Goal: Task Accomplishment & Management: Use online tool/utility

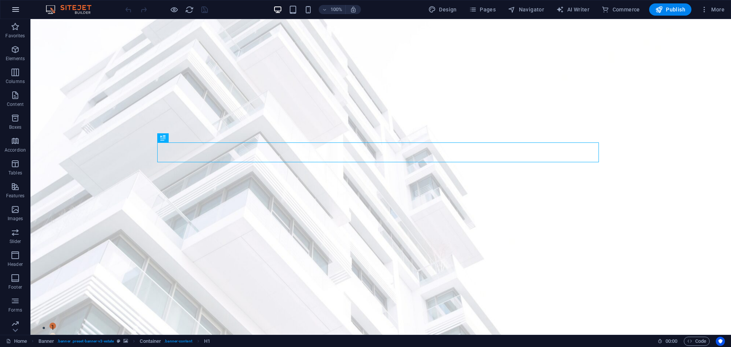
click at [14, 11] on icon "button" at bounding box center [15, 9] width 9 height 9
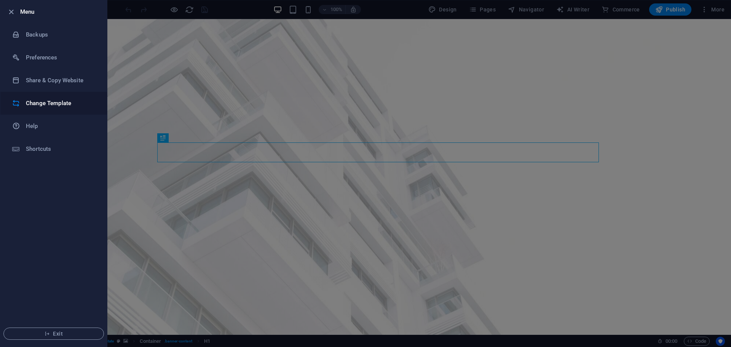
click at [38, 102] on h6 "Change Template" at bounding box center [61, 103] width 70 height 9
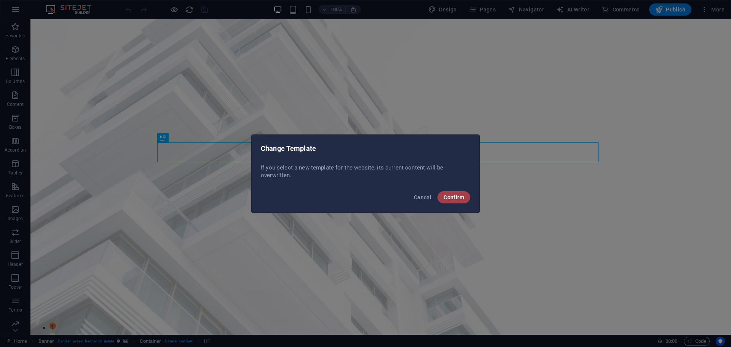
click at [461, 200] on span "Confirm" at bounding box center [454, 197] width 21 height 6
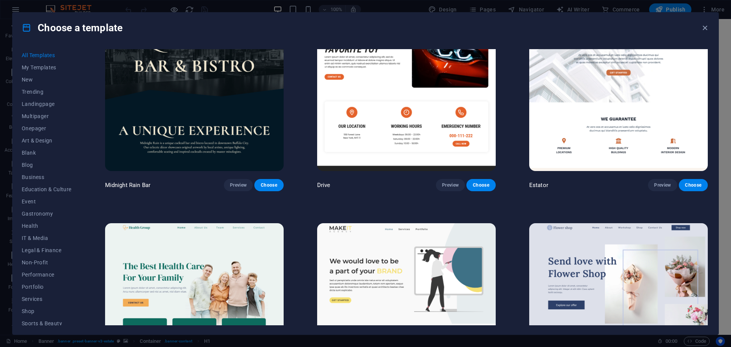
scroll to position [2438, 0]
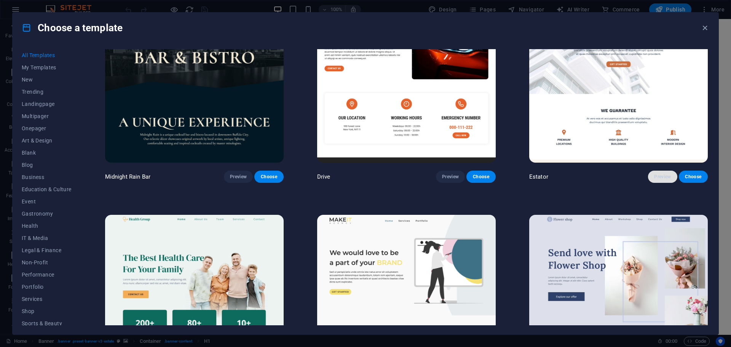
click at [662, 174] on span "Preview" at bounding box center [662, 177] width 17 height 6
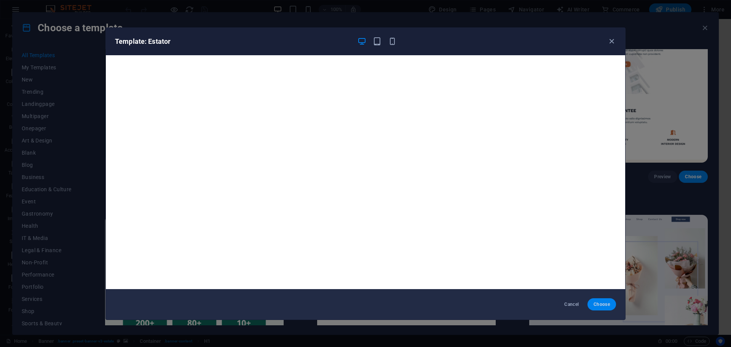
click at [601, 305] on span "Choose" at bounding box center [602, 304] width 16 height 6
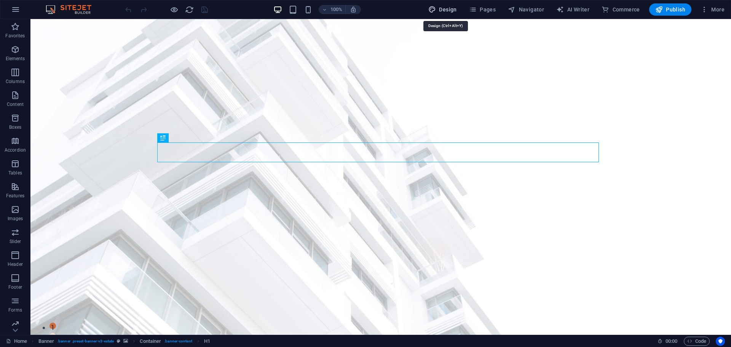
click at [449, 12] on span "Design" at bounding box center [443, 10] width 29 height 8
select select "px"
select select "500"
select select "px"
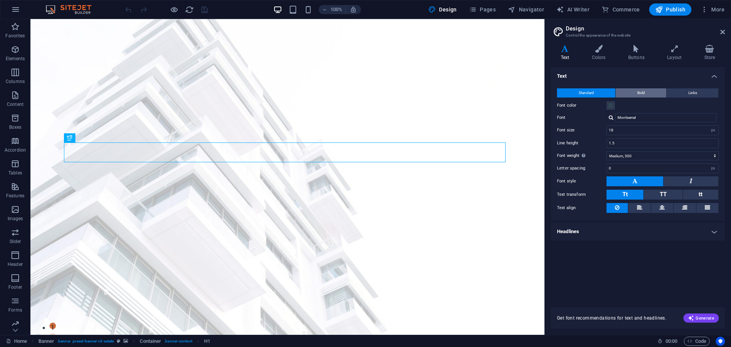
click at [633, 91] on button "Bold" at bounding box center [641, 92] width 51 height 9
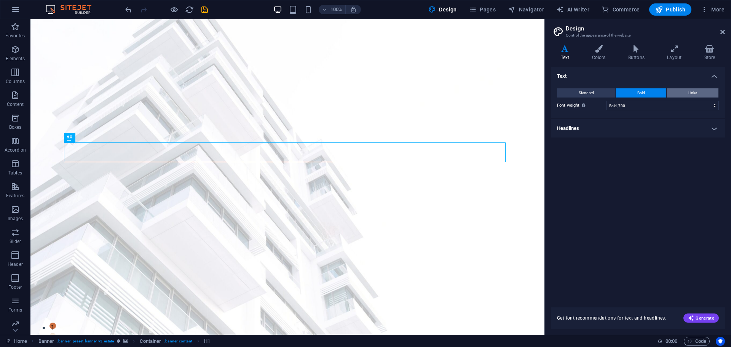
click at [689, 93] on span "Links" at bounding box center [693, 92] width 9 height 9
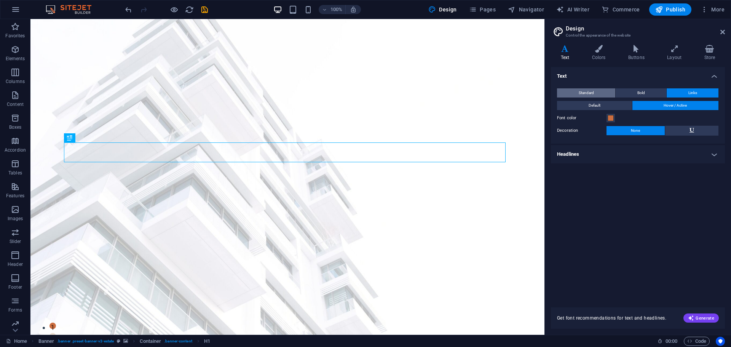
click at [587, 91] on span "Standard" at bounding box center [586, 92] width 15 height 9
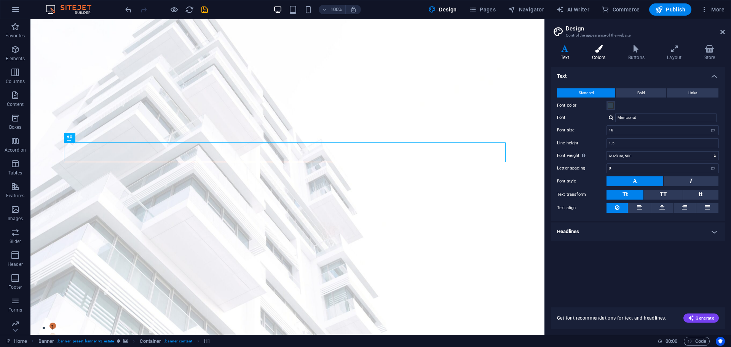
click at [598, 56] on h4 "Colors" at bounding box center [600, 53] width 36 height 16
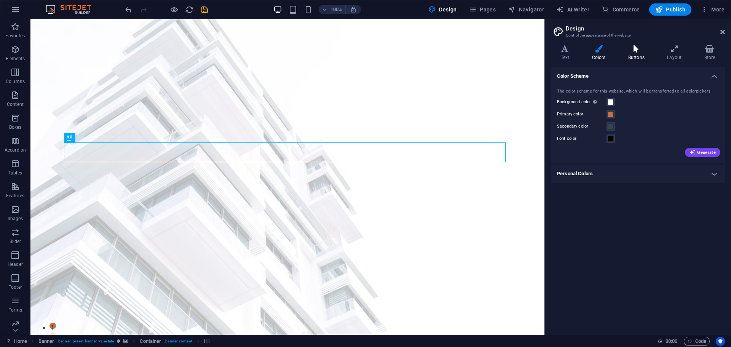
click at [635, 56] on h4 "Buttons" at bounding box center [638, 53] width 39 height 16
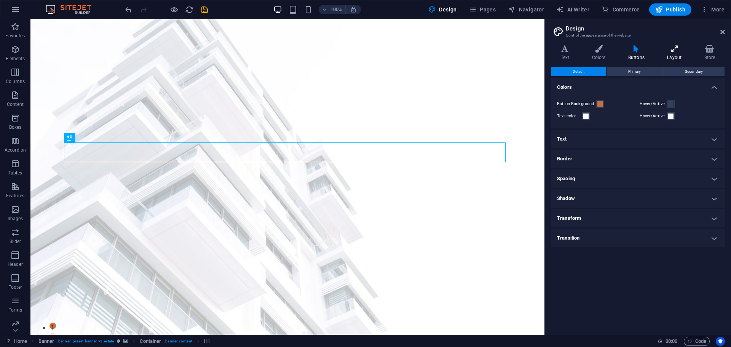
click at [677, 55] on h4 "Layout" at bounding box center [676, 53] width 37 height 16
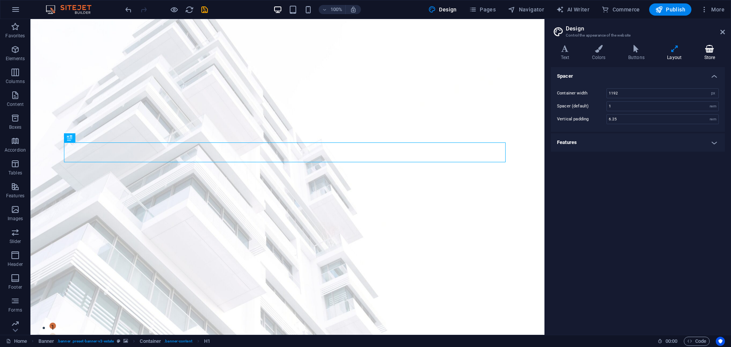
click at [708, 53] on h4 "Store" at bounding box center [710, 53] width 30 height 16
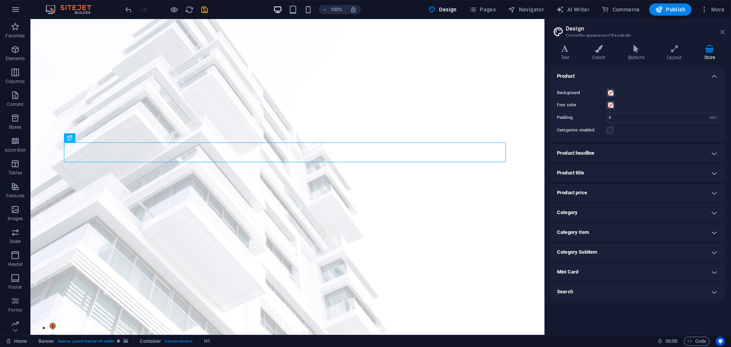
click at [723, 34] on icon at bounding box center [723, 32] width 5 height 6
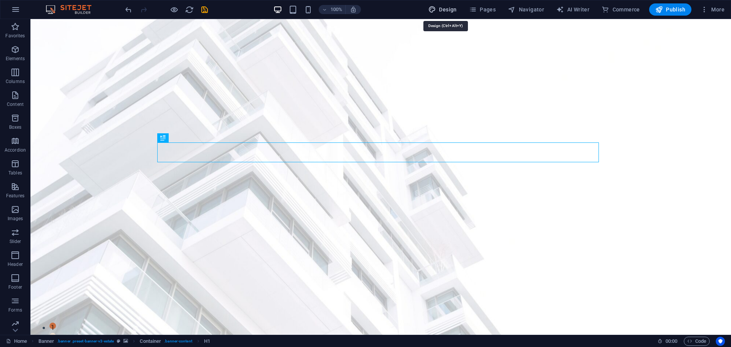
click at [444, 8] on span "Design" at bounding box center [443, 10] width 29 height 8
select select "rem"
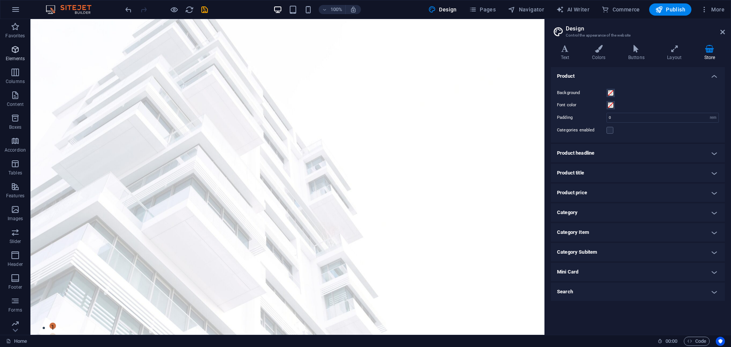
click at [16, 51] on icon "button" at bounding box center [15, 49] width 9 height 9
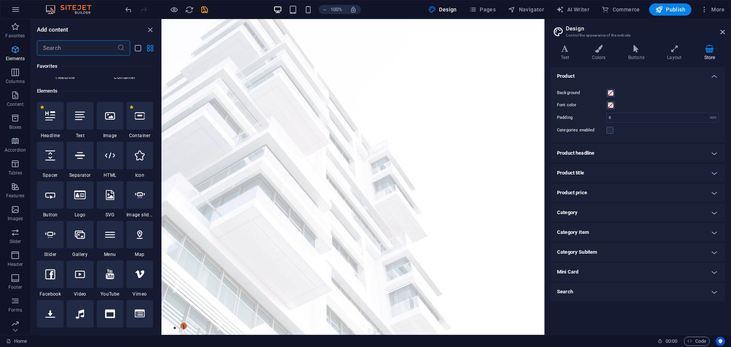
scroll to position [81, 0]
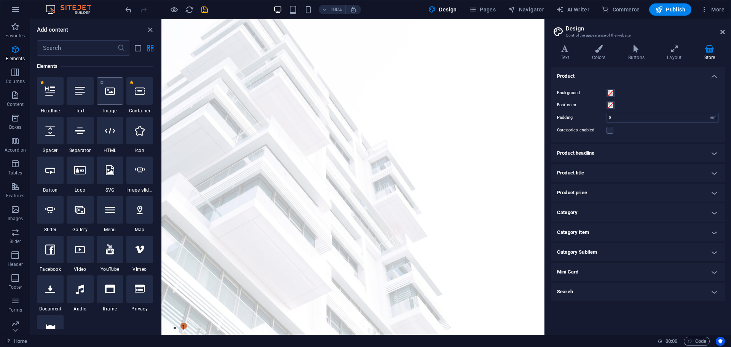
click at [108, 98] on div at bounding box center [110, 90] width 27 height 27
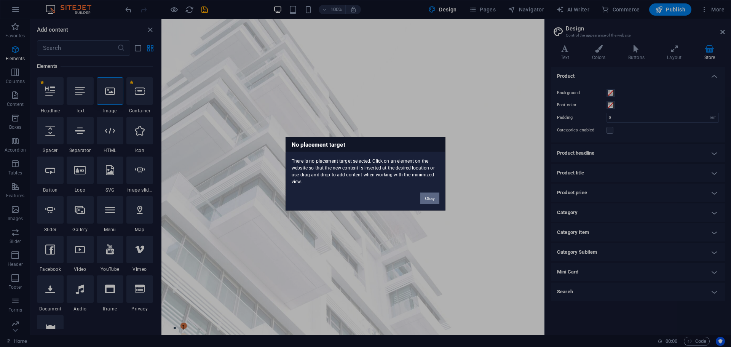
click at [429, 197] on button "Okay" at bounding box center [430, 197] width 19 height 11
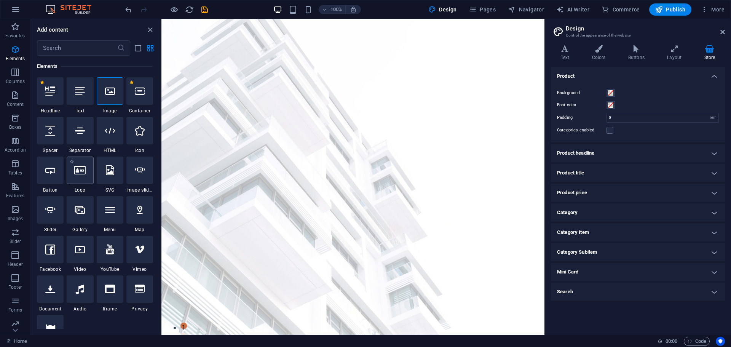
click at [82, 175] on icon at bounding box center [79, 170] width 11 height 10
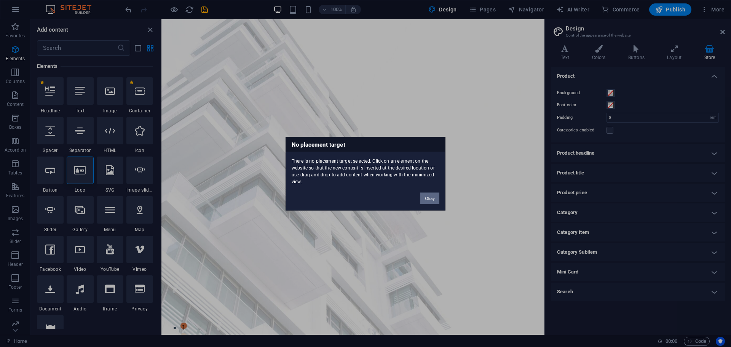
click at [427, 199] on button "Okay" at bounding box center [430, 197] width 19 height 11
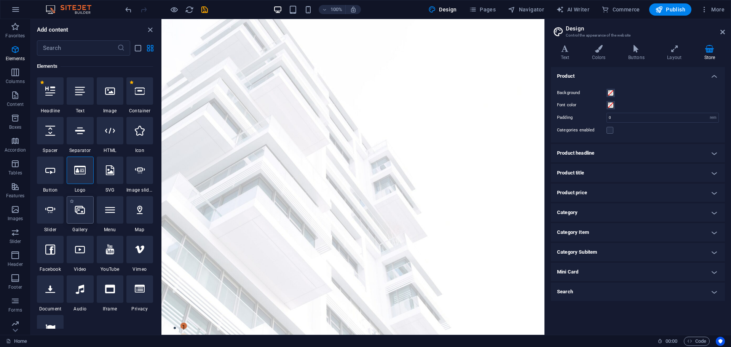
click at [83, 216] on div at bounding box center [80, 209] width 27 height 27
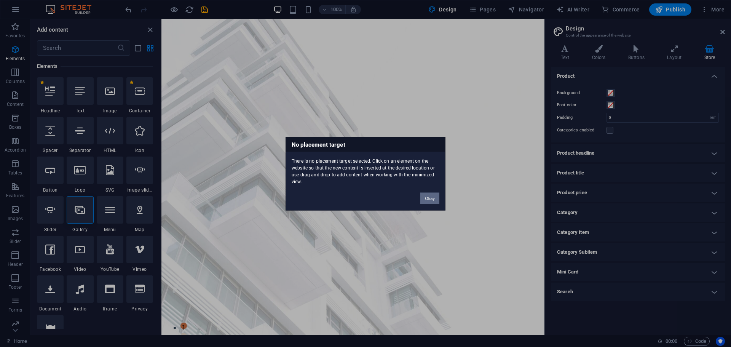
click at [429, 198] on button "Okay" at bounding box center [430, 197] width 19 height 11
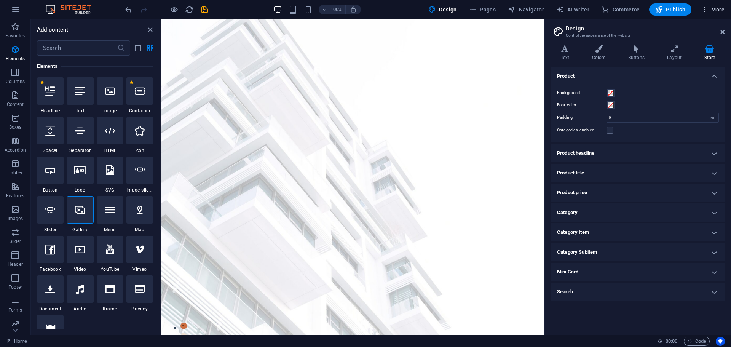
click at [712, 9] on span "More" at bounding box center [713, 10] width 24 height 8
click at [697, 29] on h6 "Website Settings" at bounding box center [696, 29] width 45 height 9
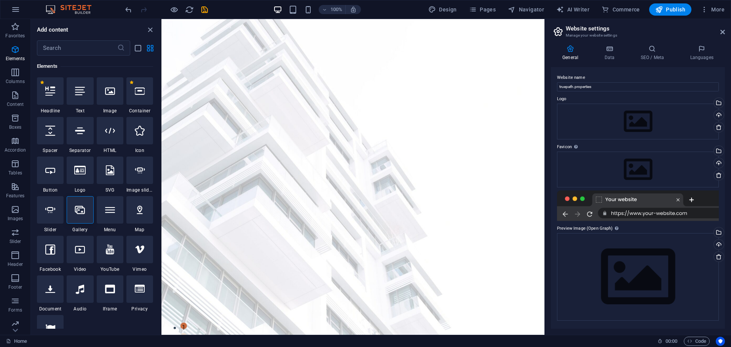
click at [646, 98] on label "Logo" at bounding box center [638, 98] width 162 height 9
click at [573, 111] on div "Drag files here, click to choose files or select files from Files or our free s…" at bounding box center [638, 122] width 162 height 36
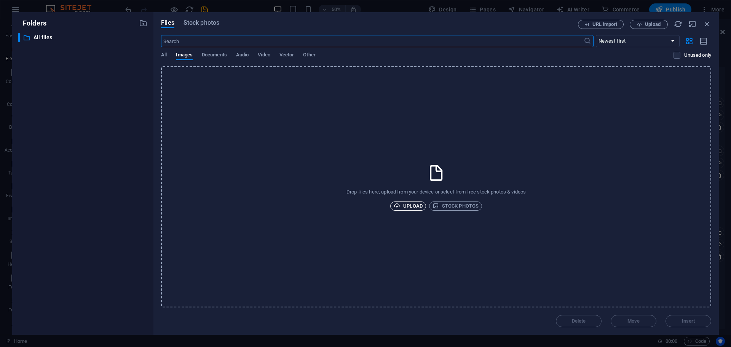
click at [412, 206] on span "Upload" at bounding box center [408, 206] width 29 height 9
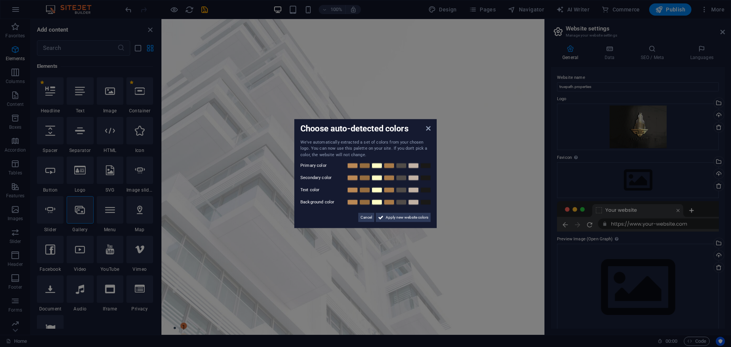
drag, startPoint x: 365, startPoint y: 216, endPoint x: 323, endPoint y: 219, distance: 42.4
click at [322, 221] on div "Cancel Apply new website colors" at bounding box center [366, 214] width 130 height 15
drag, startPoint x: 397, startPoint y: 220, endPoint x: 363, endPoint y: 230, distance: 34.6
click at [363, 230] on aside "Choose auto-detected colors We've automatically extracted a set of colors from …" at bounding box center [365, 173] width 731 height 347
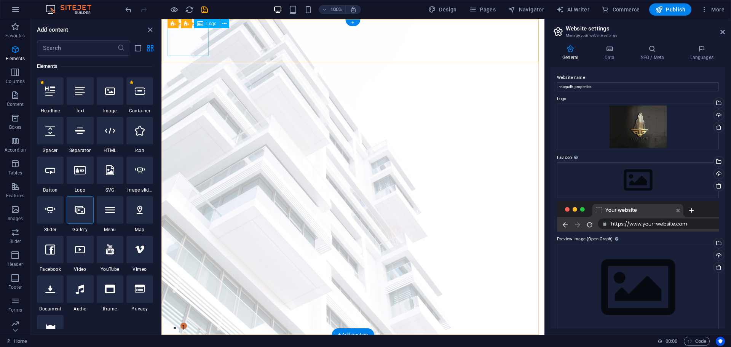
click at [212, 24] on span "Logo" at bounding box center [211, 23] width 10 height 5
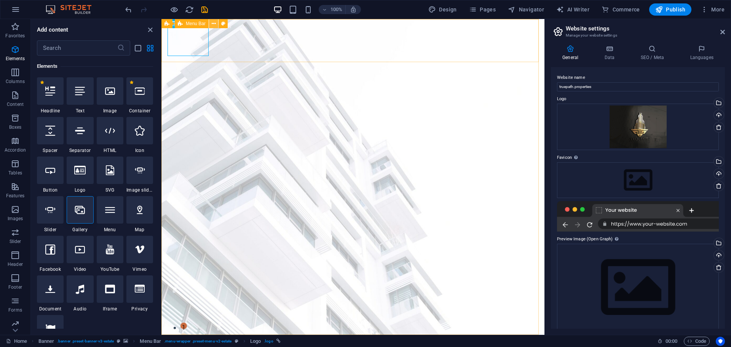
click at [214, 24] on icon at bounding box center [214, 24] width 4 height 8
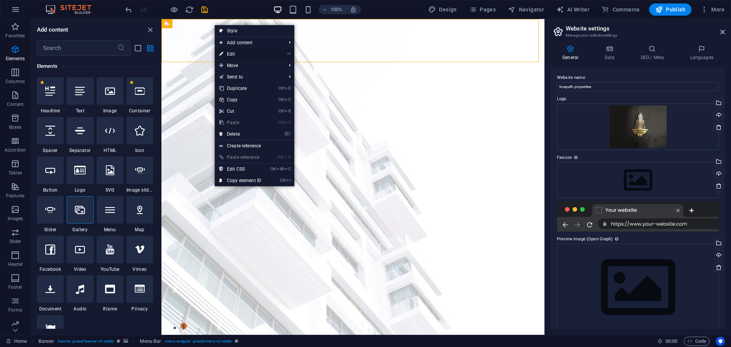
drag, startPoint x: 225, startPoint y: 54, endPoint x: 60, endPoint y: 35, distance: 166.0
click at [225, 54] on link "⏎ Edit" at bounding box center [240, 53] width 51 height 11
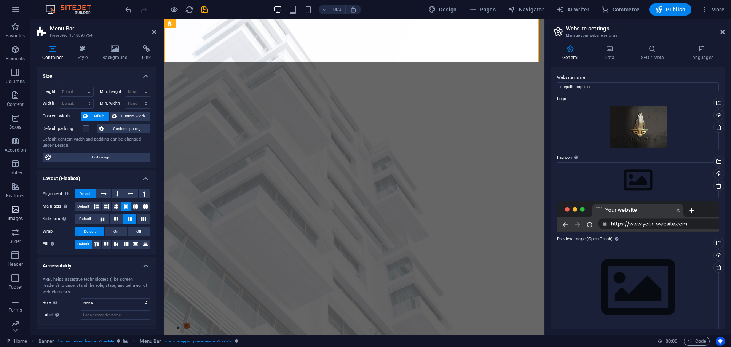
click at [18, 211] on icon "button" at bounding box center [15, 209] width 9 height 9
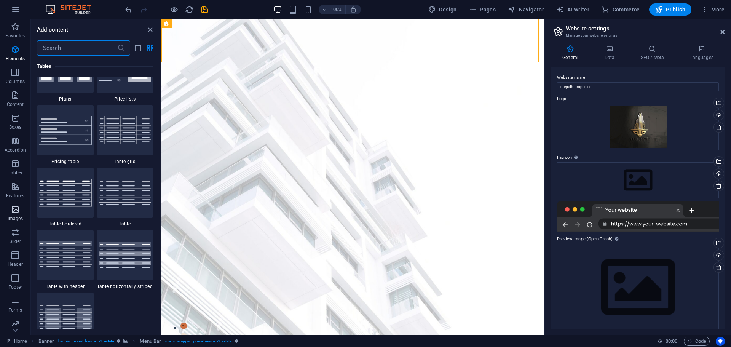
scroll to position [3863, 0]
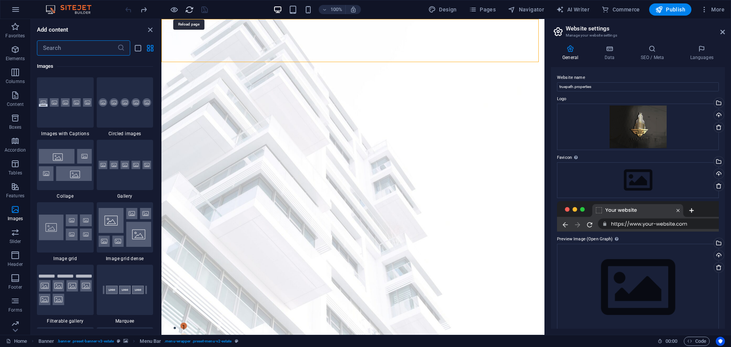
click at [189, 9] on icon "reload" at bounding box center [189, 9] width 9 height 9
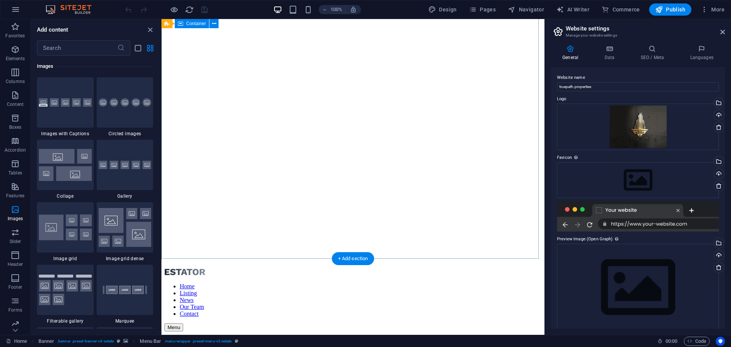
scroll to position [0, 0]
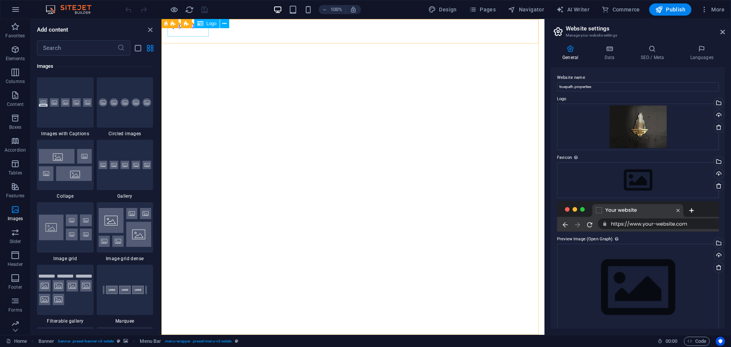
click at [208, 24] on span "Logo" at bounding box center [211, 23] width 10 height 5
click at [229, 25] on button at bounding box center [224, 23] width 9 height 9
click at [14, 9] on icon "button" at bounding box center [15, 9] width 9 height 9
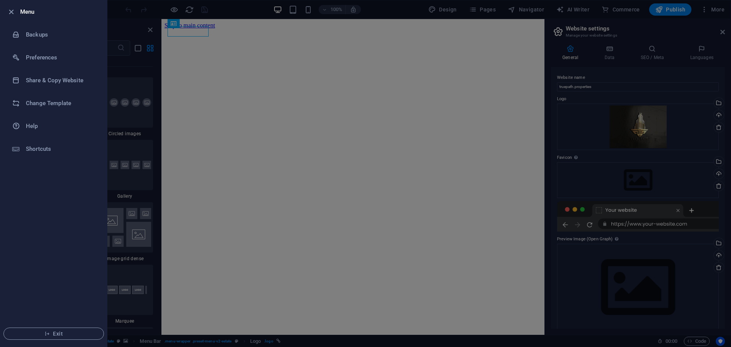
click at [37, 171] on ul "Menu Backups Preferences Share & Copy Website Change Template Help Shortcuts Ex…" at bounding box center [53, 173] width 107 height 346
click at [131, 82] on div at bounding box center [365, 173] width 731 height 347
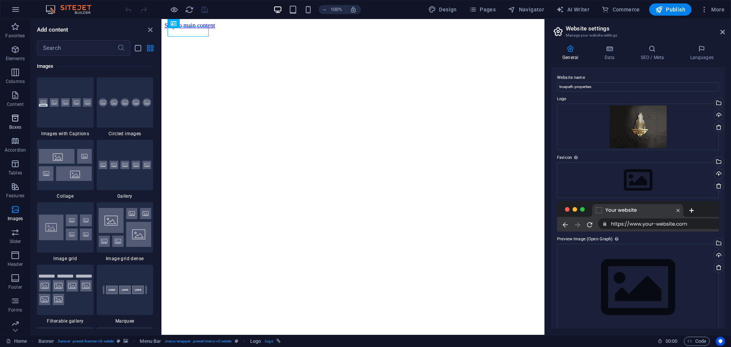
click at [13, 123] on span "Boxes" at bounding box center [15, 123] width 30 height 18
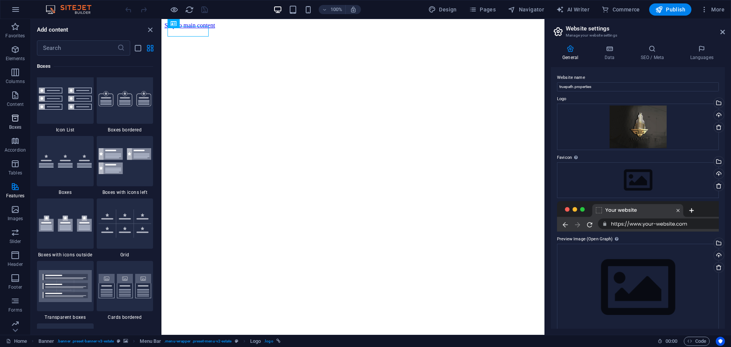
scroll to position [2101, 0]
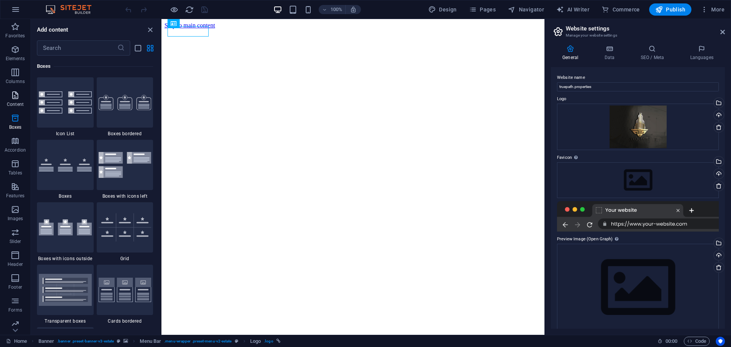
click at [13, 92] on icon "button" at bounding box center [15, 95] width 9 height 9
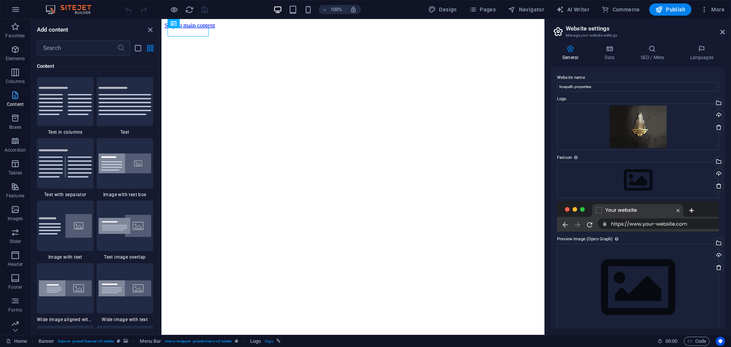
scroll to position [1333, 0]
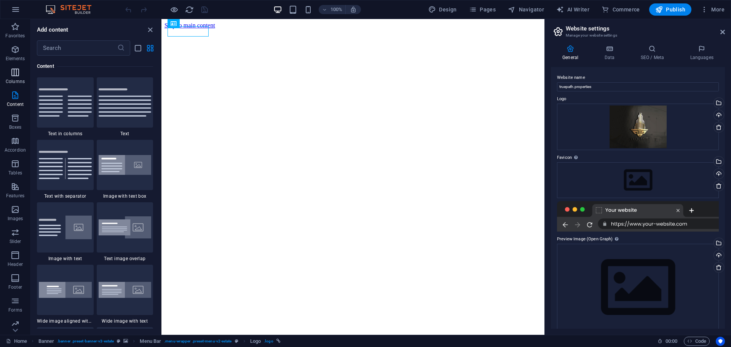
click at [17, 75] on icon "button" at bounding box center [15, 72] width 9 height 9
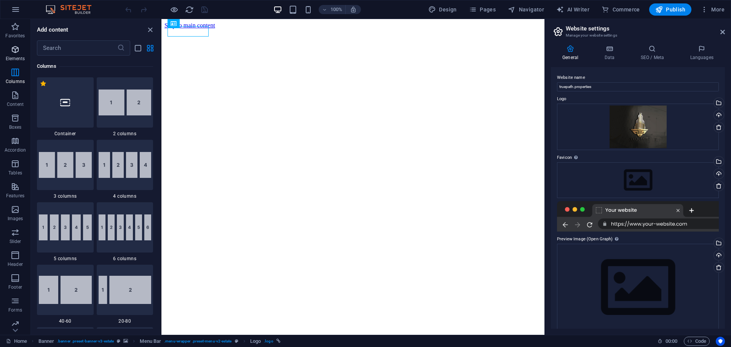
click at [12, 55] on span "Elements" at bounding box center [15, 54] width 30 height 18
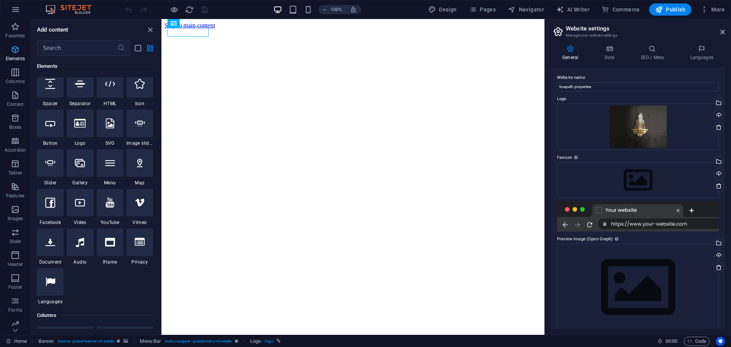
scroll to position [81, 0]
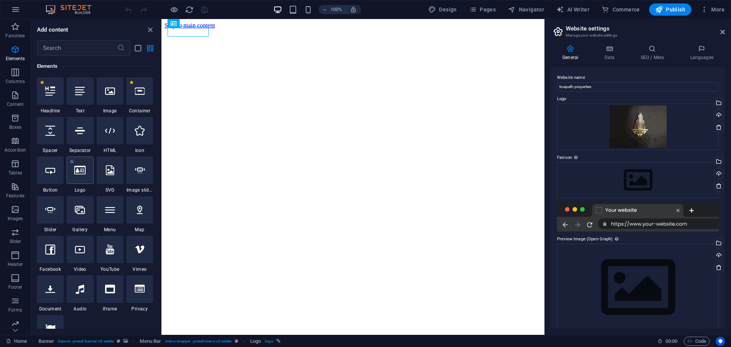
click at [83, 179] on div at bounding box center [80, 170] width 27 height 27
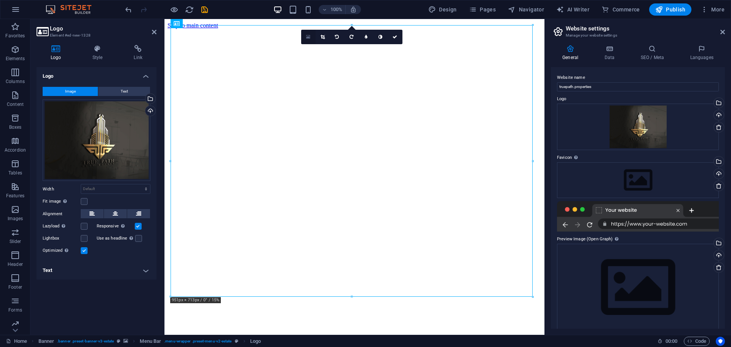
click at [309, 35] on icon at bounding box center [308, 36] width 4 height 5
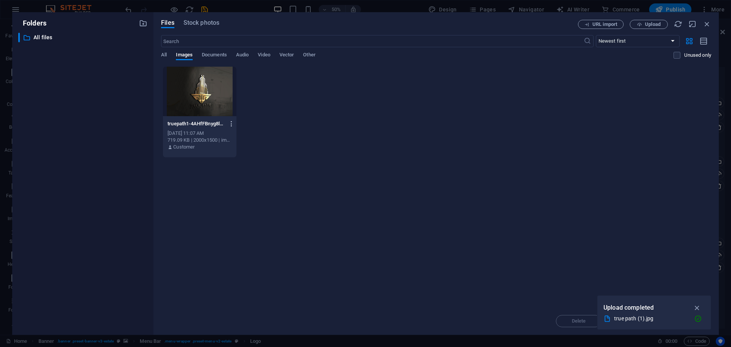
click at [232, 125] on icon "button" at bounding box center [231, 123] width 7 height 7
click at [234, 270] on h6 "Delete" at bounding box center [236, 271] width 32 height 9
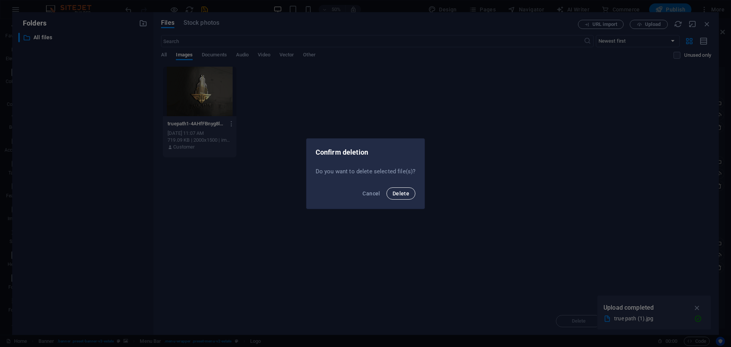
click at [398, 194] on span "Delete" at bounding box center [401, 193] width 17 height 6
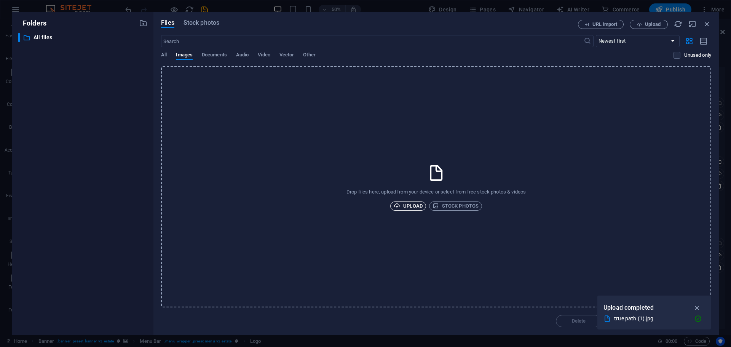
click at [414, 208] on span "Upload" at bounding box center [408, 206] width 29 height 9
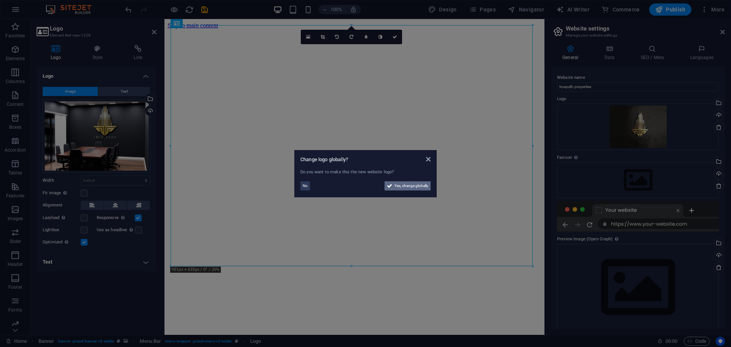
click at [428, 186] on span "Yes, change globally" at bounding box center [412, 185] width 34 height 9
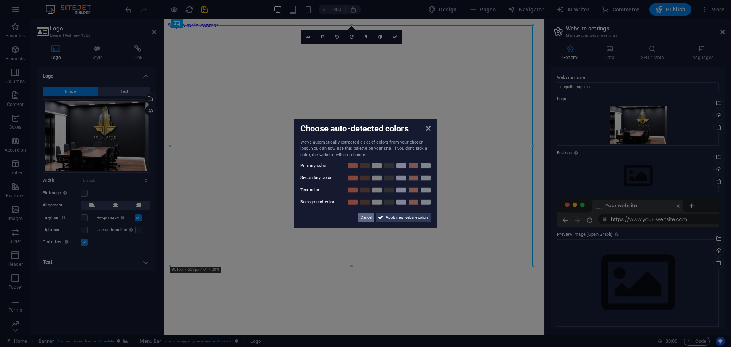
click at [366, 218] on span "Cancel" at bounding box center [366, 217] width 11 height 9
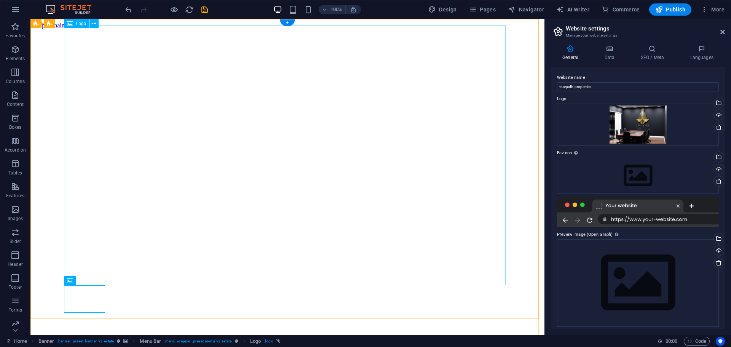
click at [94, 280] on icon at bounding box center [94, 281] width 4 height 8
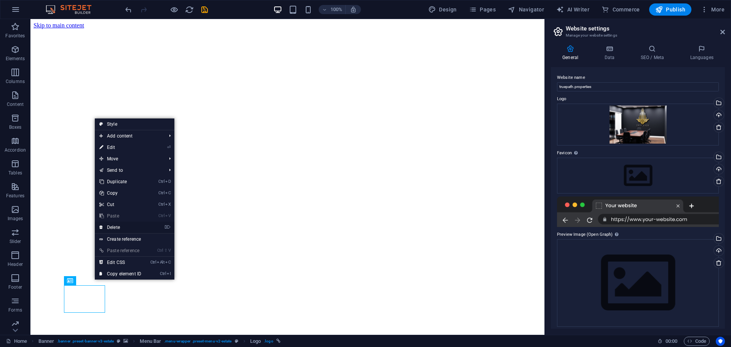
click at [116, 228] on link "⌦ Delete" at bounding box center [120, 227] width 51 height 11
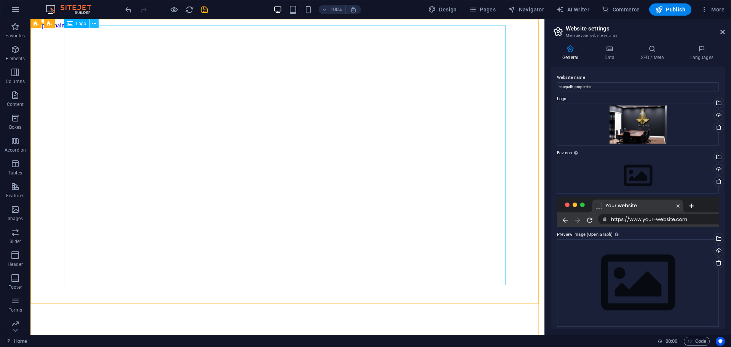
click at [94, 24] on icon at bounding box center [94, 24] width 4 height 8
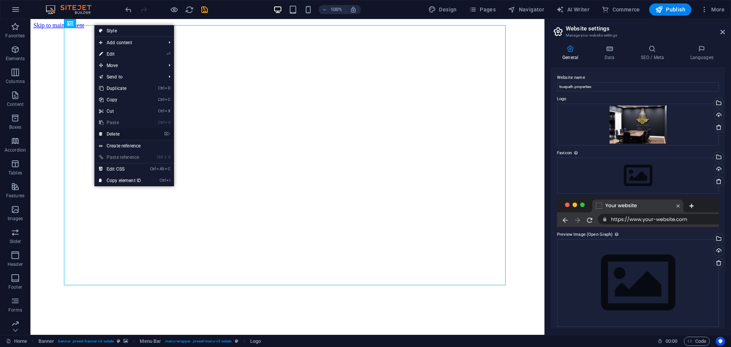
click at [113, 133] on link "⌦ Delete" at bounding box center [119, 133] width 51 height 11
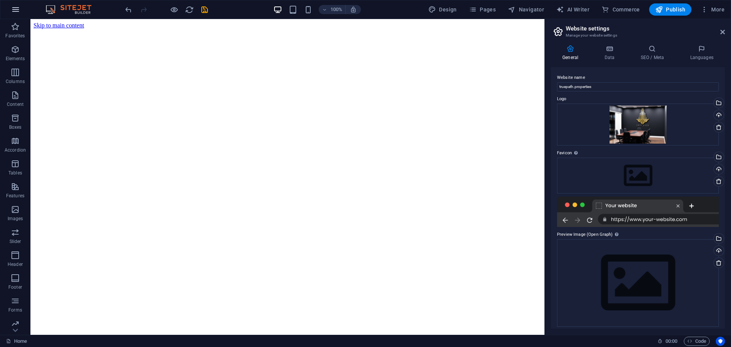
click at [16, 10] on icon "button" at bounding box center [15, 9] width 9 height 9
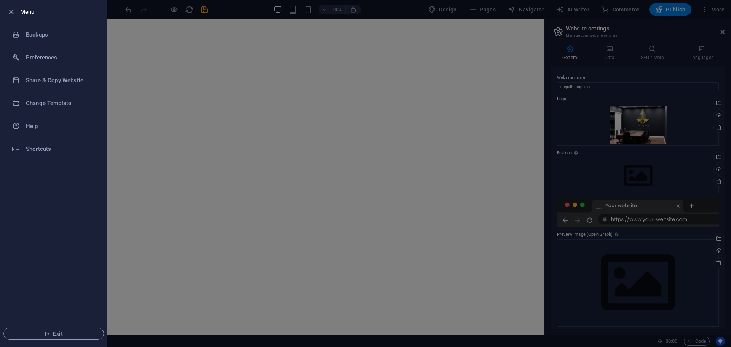
click at [132, 78] on div at bounding box center [365, 173] width 731 height 347
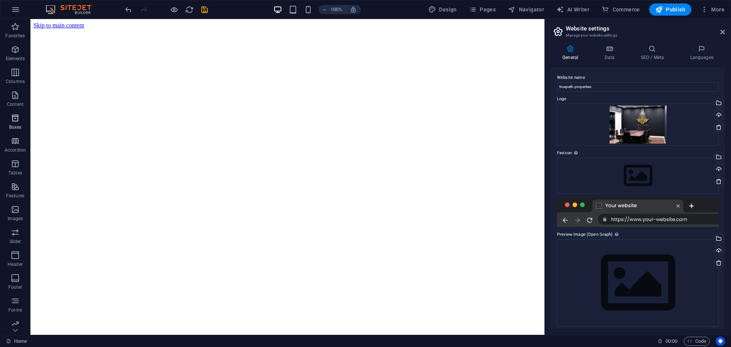
click at [15, 122] on icon "button" at bounding box center [15, 118] width 9 height 9
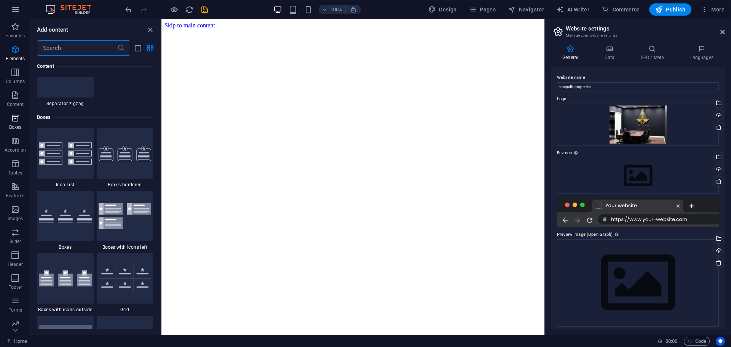
scroll to position [2101, 0]
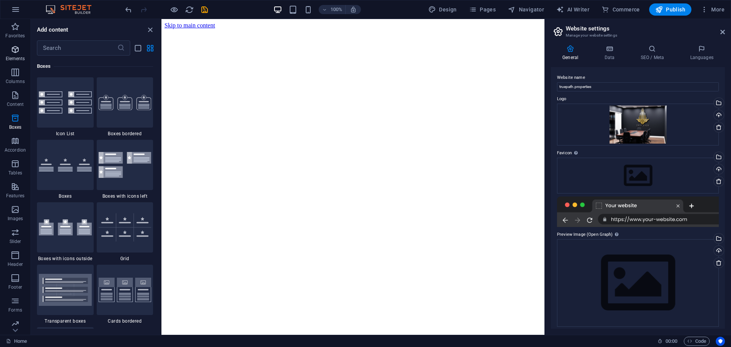
click at [15, 55] on span "Elements" at bounding box center [15, 54] width 30 height 18
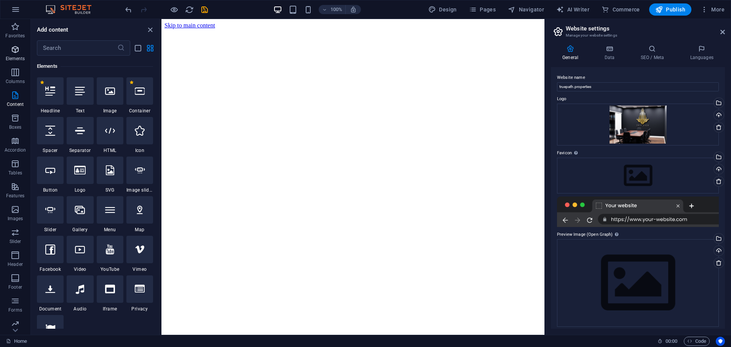
scroll to position [81, 0]
click at [50, 91] on icon at bounding box center [50, 91] width 10 height 10
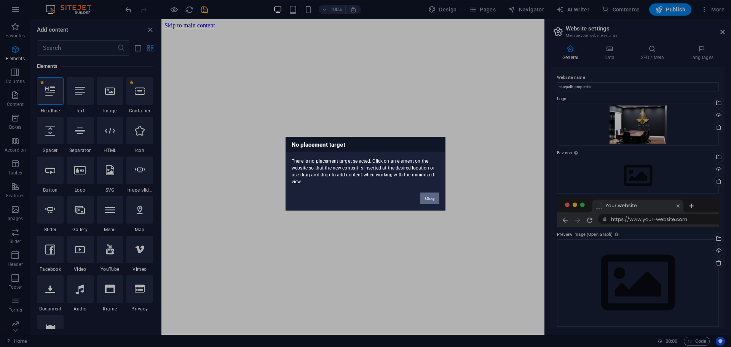
click at [430, 199] on button "Okay" at bounding box center [430, 197] width 19 height 11
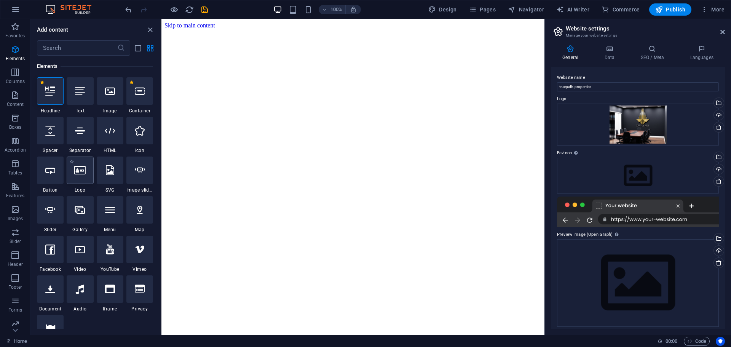
click at [84, 175] on icon at bounding box center [79, 170] width 11 height 10
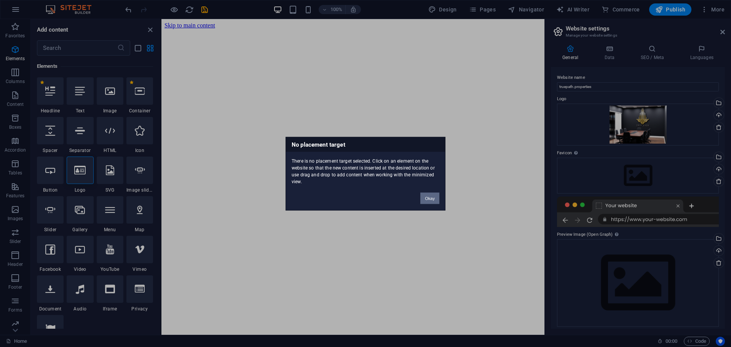
click at [424, 199] on button "Okay" at bounding box center [430, 197] width 19 height 11
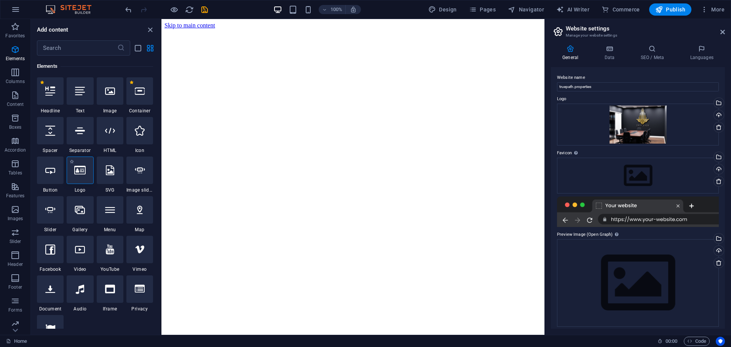
click at [79, 179] on div at bounding box center [80, 170] width 27 height 27
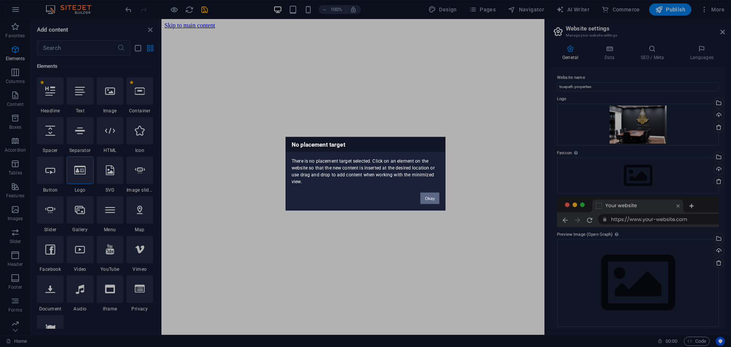
click at [433, 196] on button "Okay" at bounding box center [430, 197] width 19 height 11
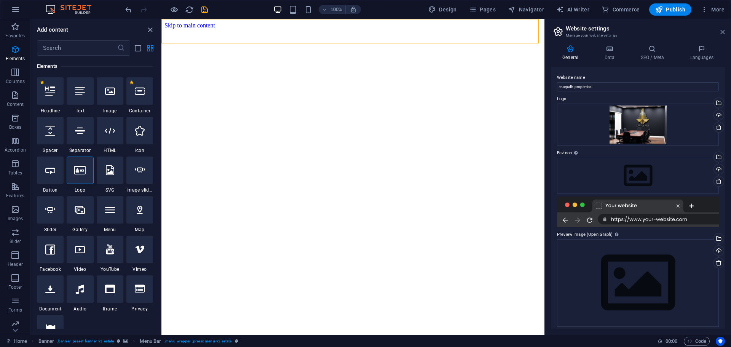
drag, startPoint x: 724, startPoint y: 31, endPoint x: 558, endPoint y: 14, distance: 166.6
click at [724, 31] on icon at bounding box center [723, 32] width 5 height 6
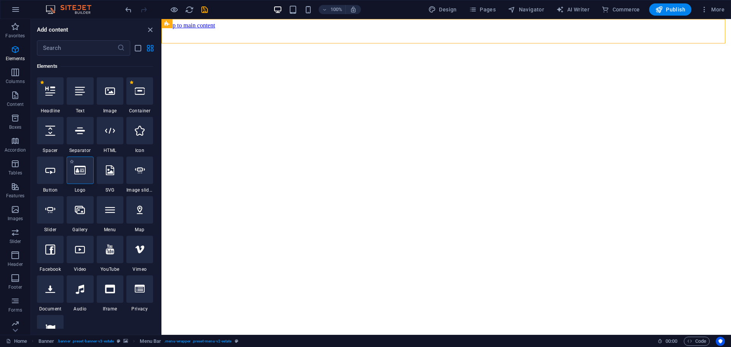
click at [81, 173] on icon at bounding box center [79, 170] width 11 height 10
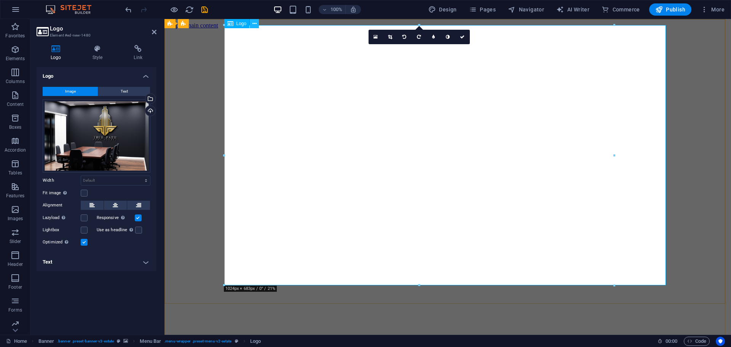
click at [253, 27] on icon at bounding box center [255, 24] width 4 height 8
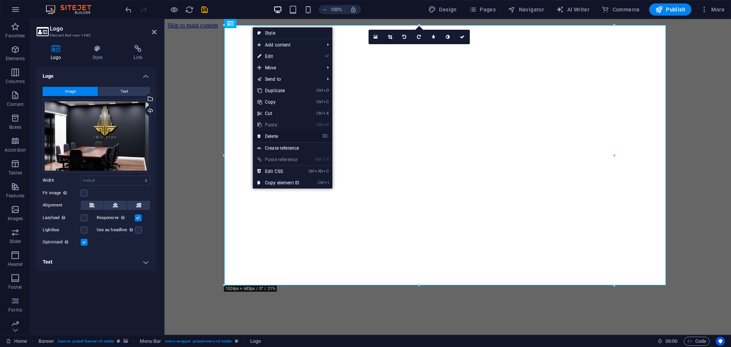
click at [267, 135] on link "⌦ Delete" at bounding box center [278, 136] width 51 height 11
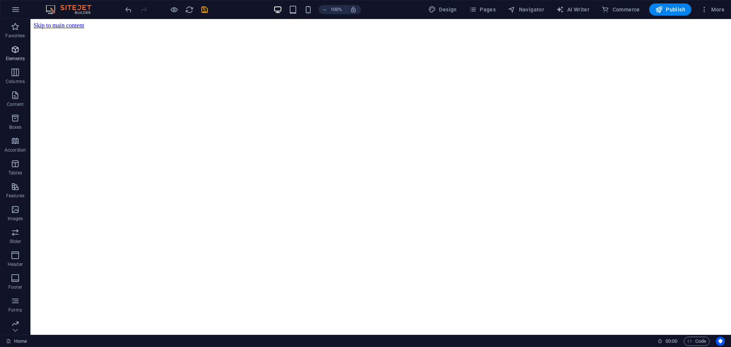
click at [16, 55] on span "Elements" at bounding box center [15, 54] width 30 height 18
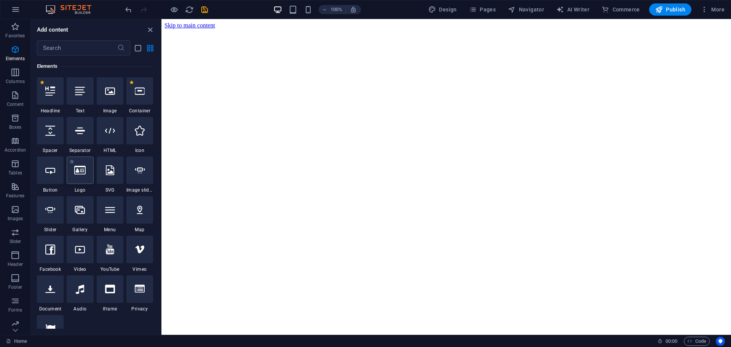
click at [80, 172] on icon at bounding box center [79, 170] width 11 height 10
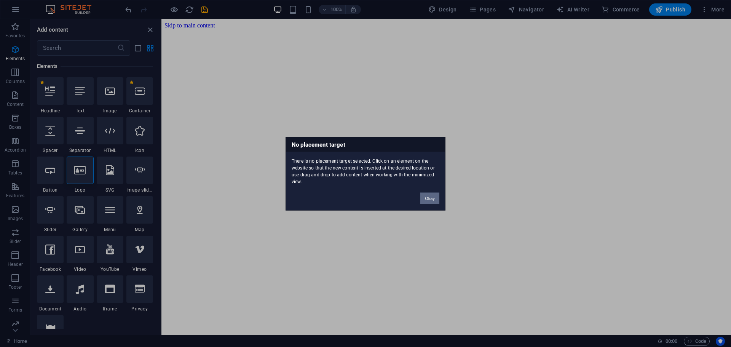
click at [426, 196] on button "Okay" at bounding box center [430, 197] width 19 height 11
